Goal: Check status

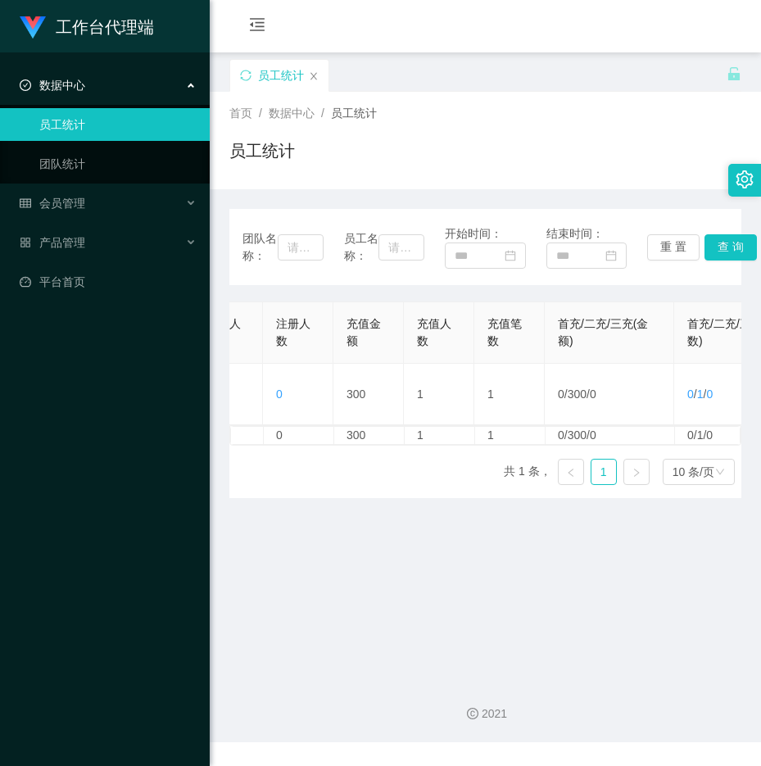
scroll to position [0, 194]
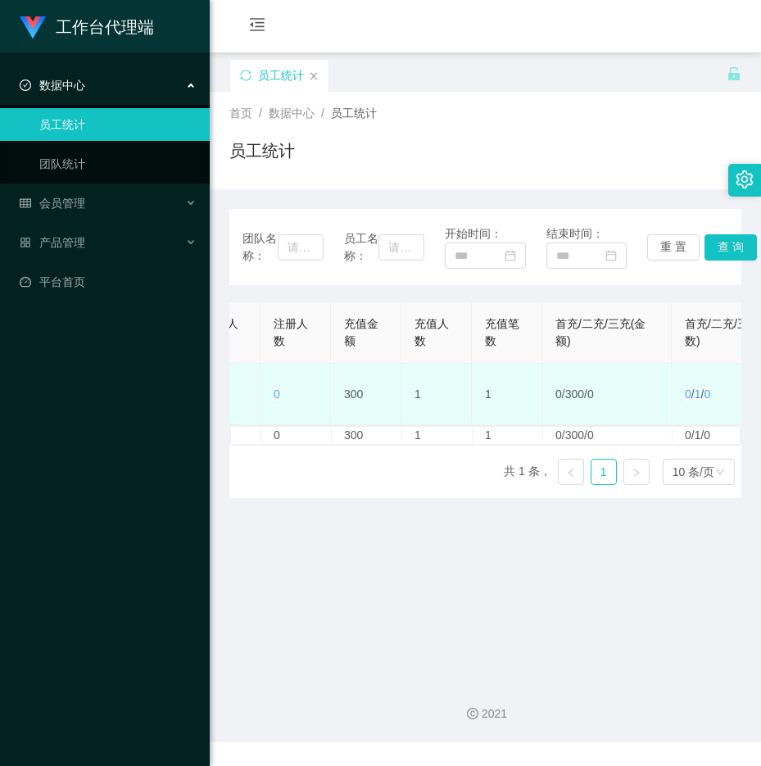
click at [611, 425] on td "0 / 300 / 0" at bounding box center [608, 394] width 130 height 61
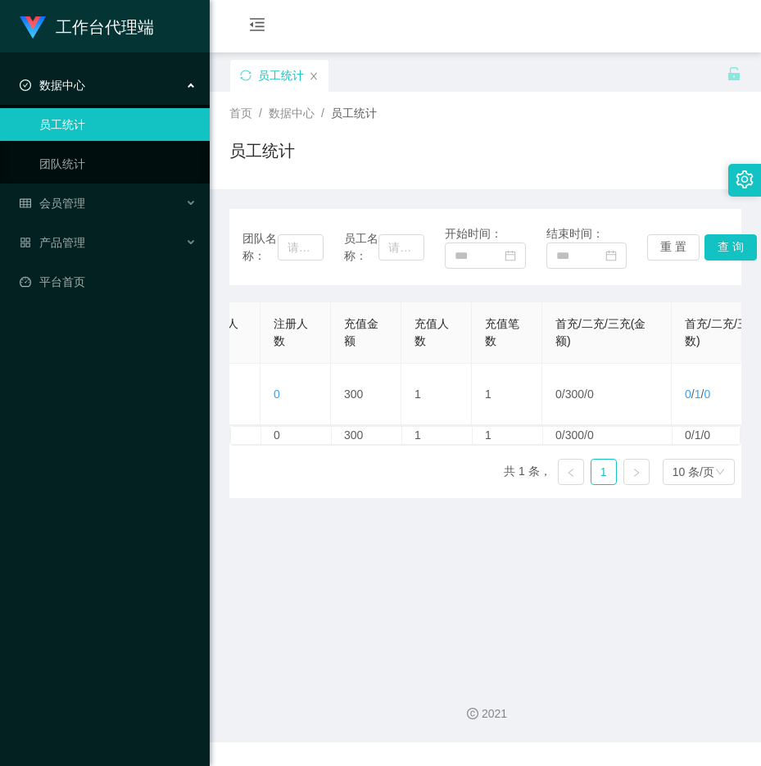
click at [74, 84] on span "数据中心" at bounding box center [53, 85] width 66 height 13
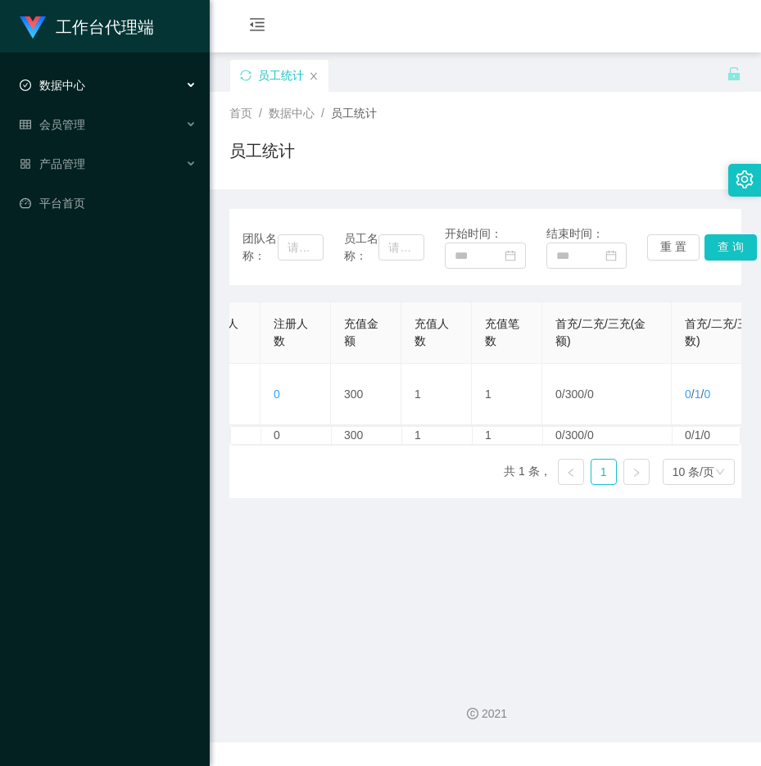
click at [74, 102] on li "数据中心 员工统计 团队统计" at bounding box center [105, 87] width 210 height 36
click at [78, 89] on span "数据中心" at bounding box center [53, 85] width 66 height 13
